Goal: Information Seeking & Learning: Learn about a topic

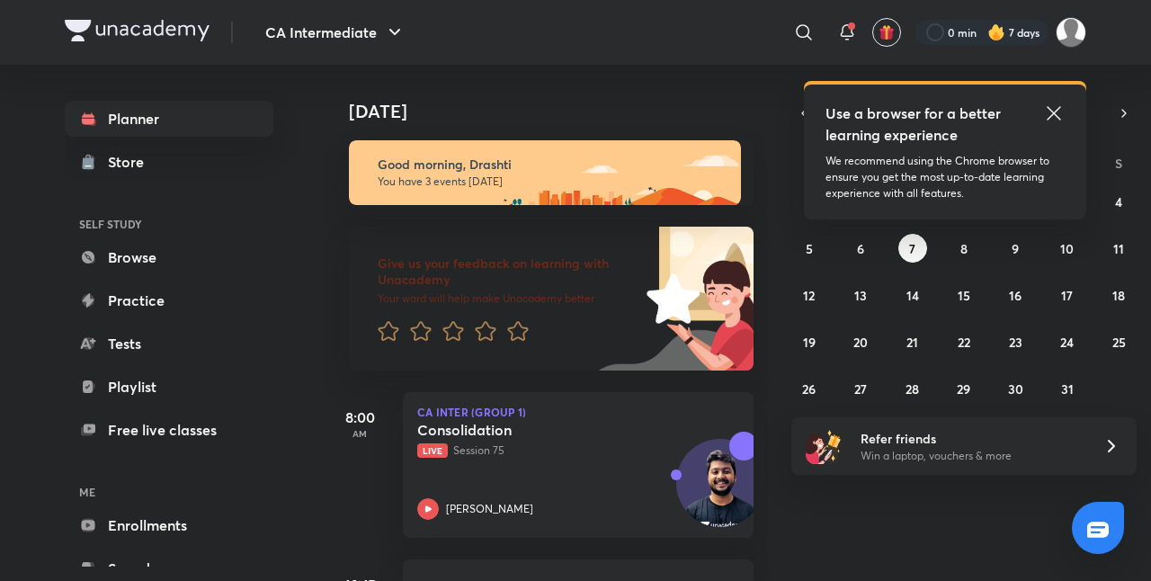
click at [1056, 112] on icon at bounding box center [1053, 112] width 13 height 13
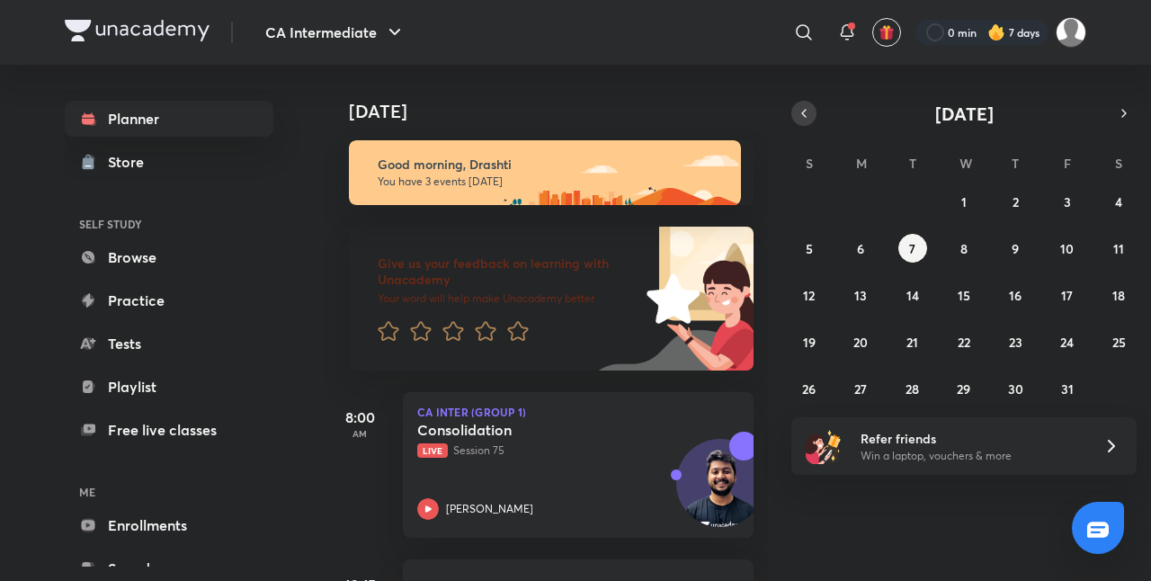
click at [804, 114] on icon "button" at bounding box center [804, 113] width 14 height 16
click at [918, 389] on abbr "30" at bounding box center [912, 388] width 15 height 17
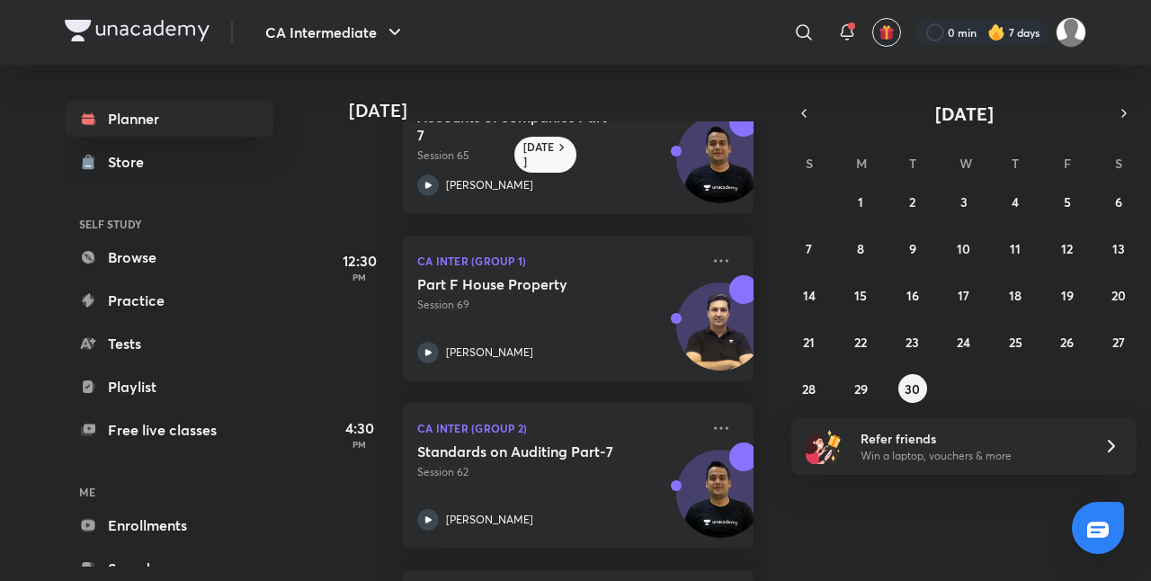
scroll to position [264, 0]
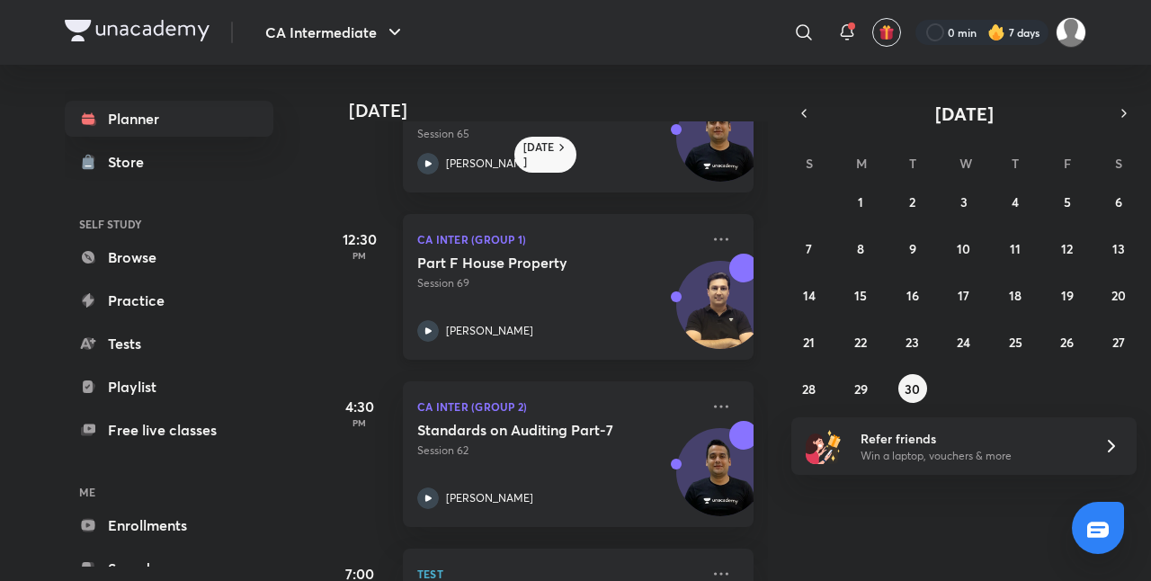
click at [590, 281] on p "Session 69" at bounding box center [558, 283] width 282 height 16
